Goal: Find specific page/section: Find specific page/section

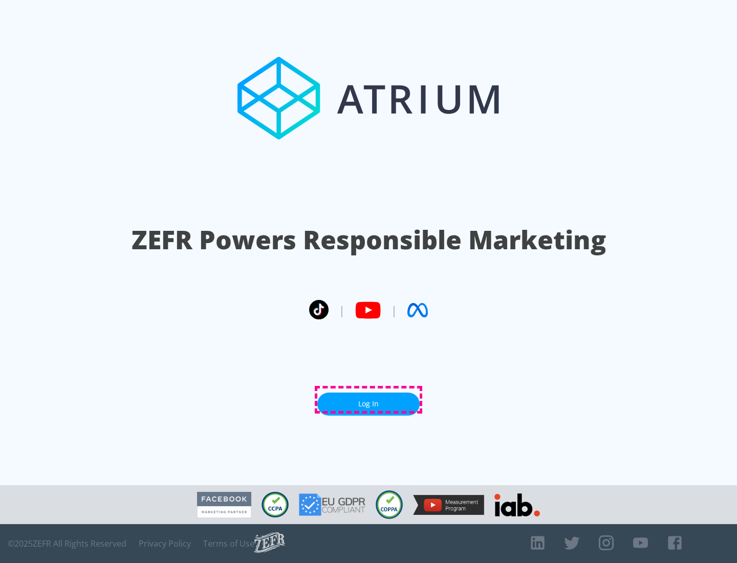
click at [368, 400] on link "Log In" at bounding box center [368, 404] width 102 height 23
